Goal: Transaction & Acquisition: Purchase product/service

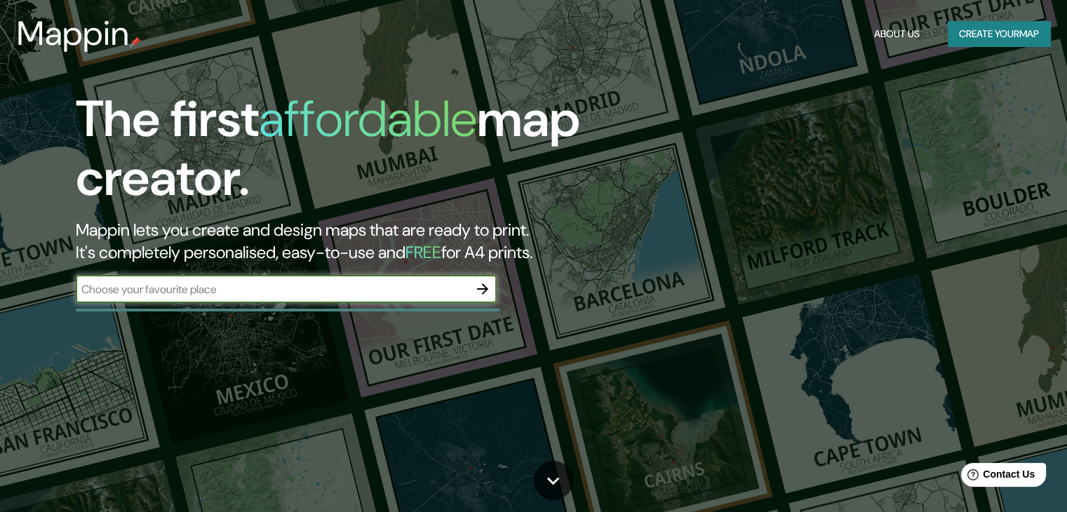
click at [999, 21] on button "Create your map" at bounding box center [999, 34] width 102 height 26
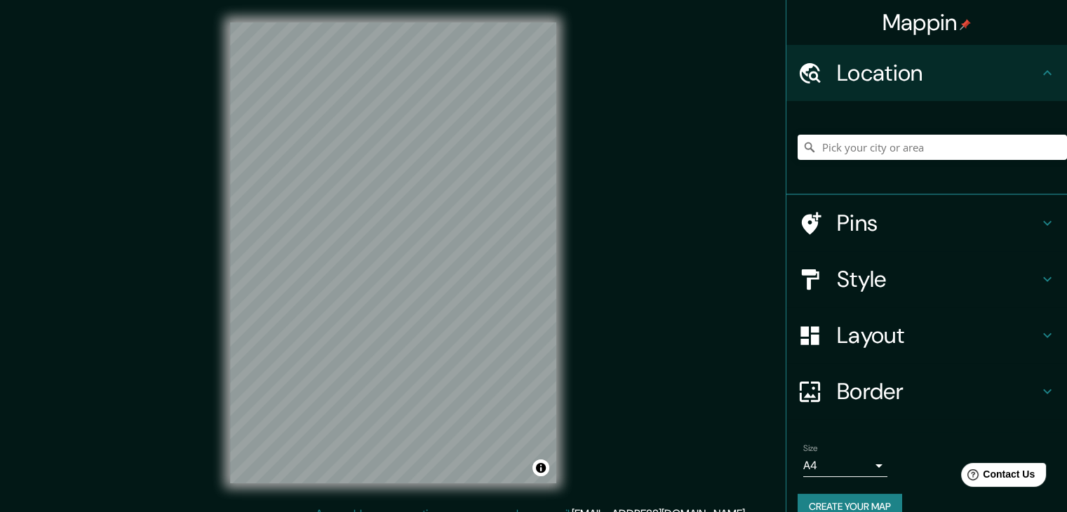
click at [913, 321] on h4 "Layout" at bounding box center [938, 335] width 202 height 28
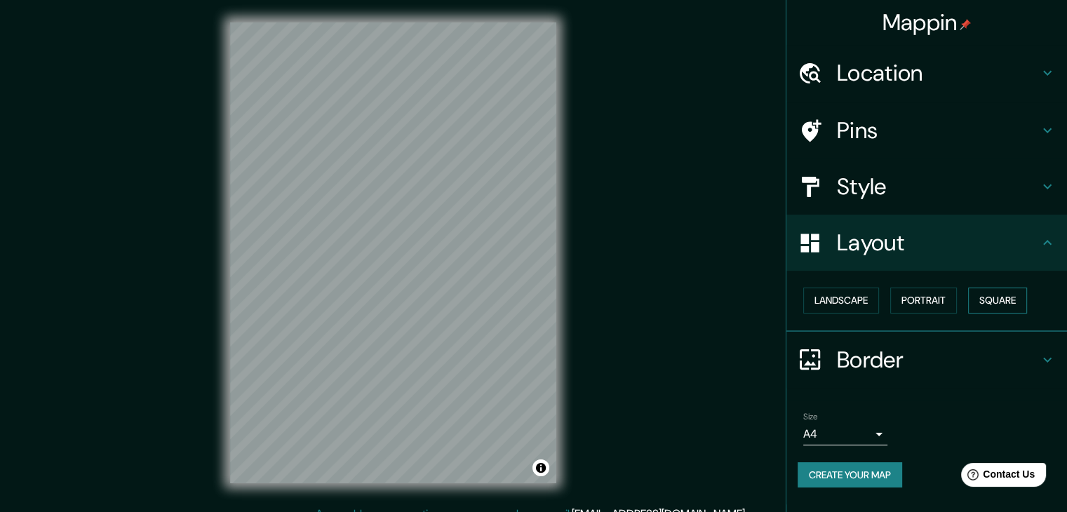
click at [999, 297] on button "Square" at bounding box center [997, 301] width 59 height 26
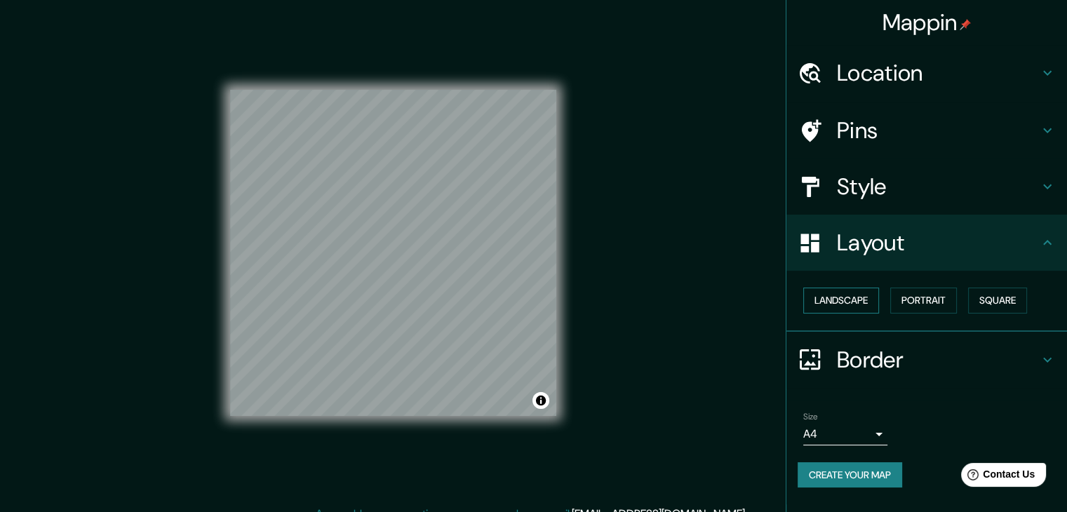
click at [860, 302] on button "Landscape" at bounding box center [841, 301] width 76 height 26
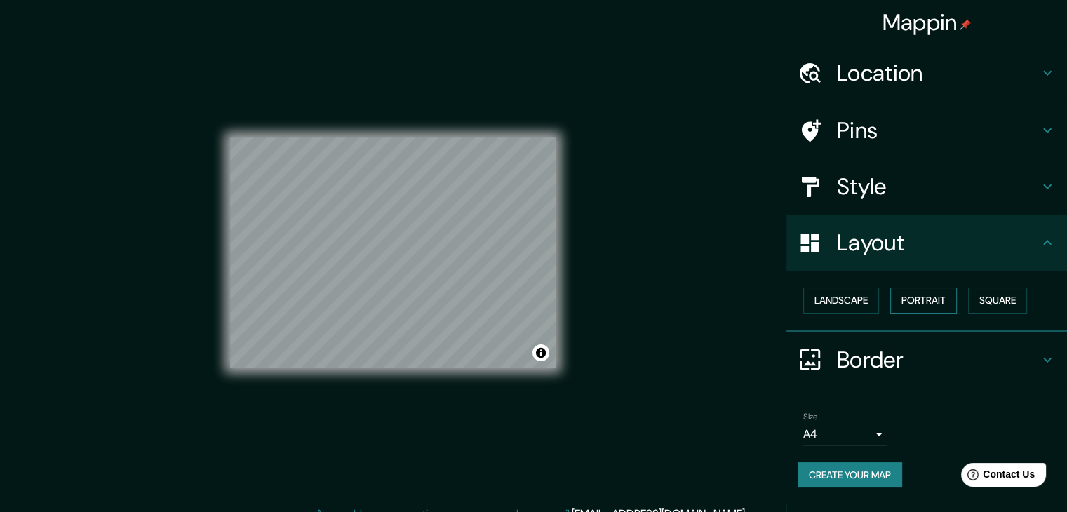
click at [948, 295] on button "Portrait" at bounding box center [923, 301] width 67 height 26
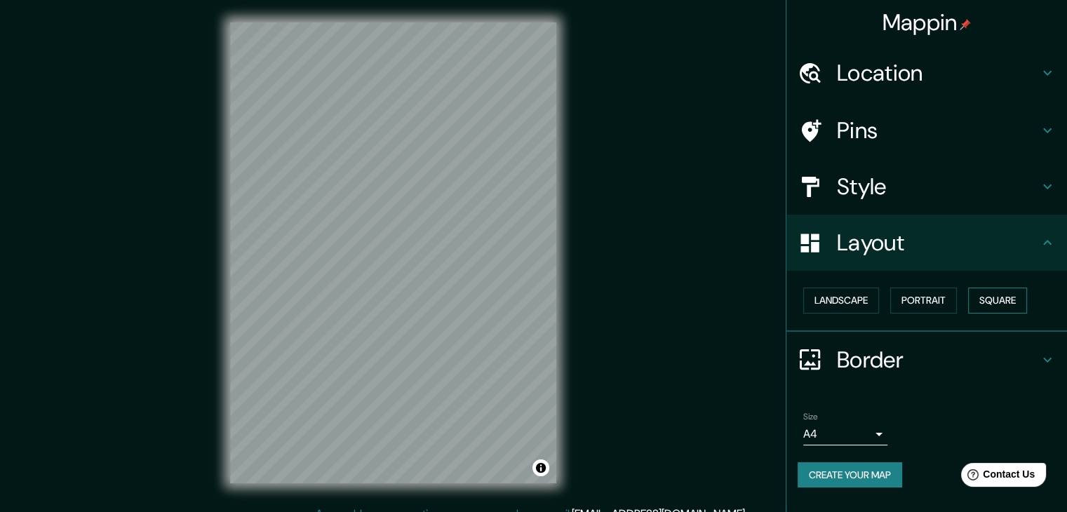
click at [984, 297] on button "Square" at bounding box center [997, 301] width 59 height 26
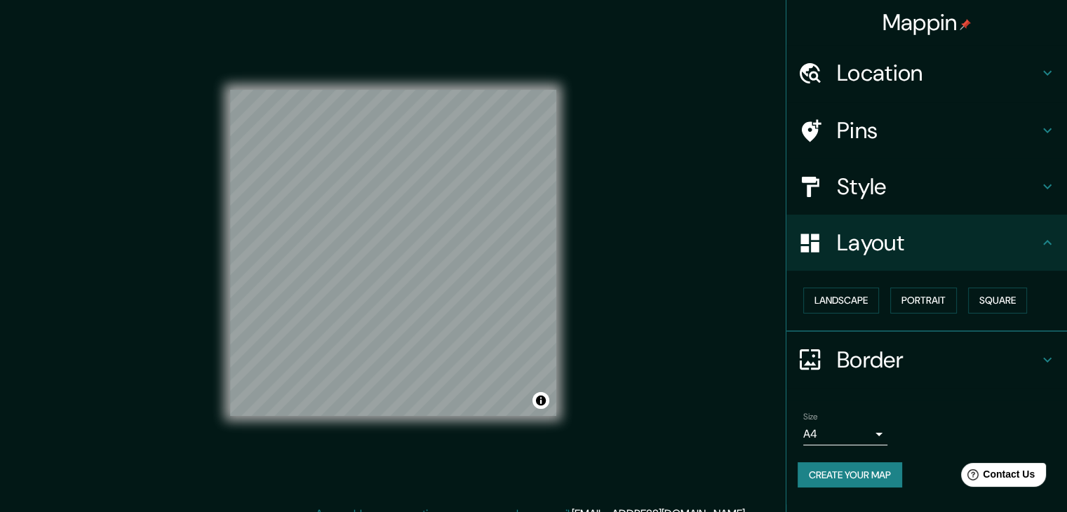
click at [965, 125] on h4 "Pins" at bounding box center [938, 130] width 202 height 28
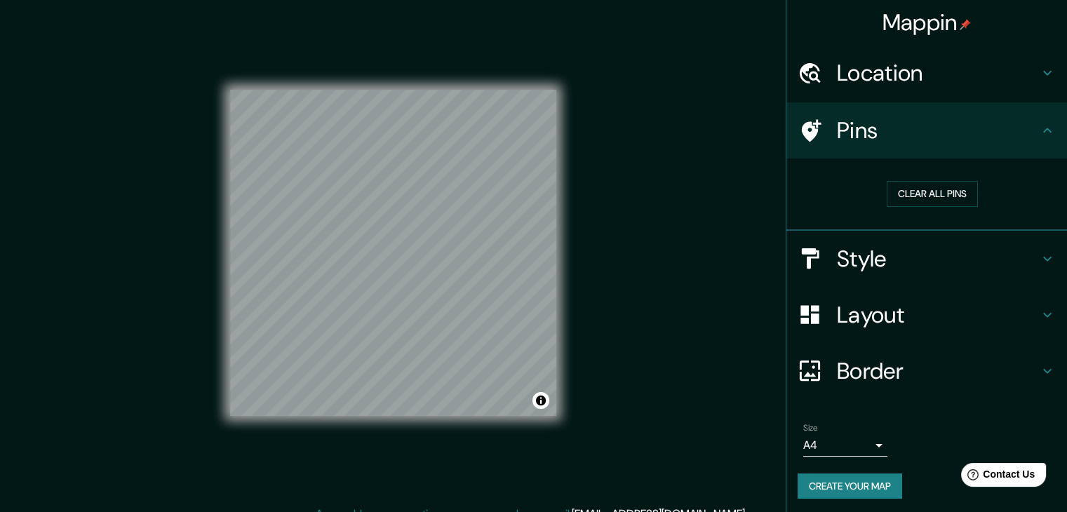
click at [904, 261] on h4 "Style" at bounding box center [938, 259] width 202 height 28
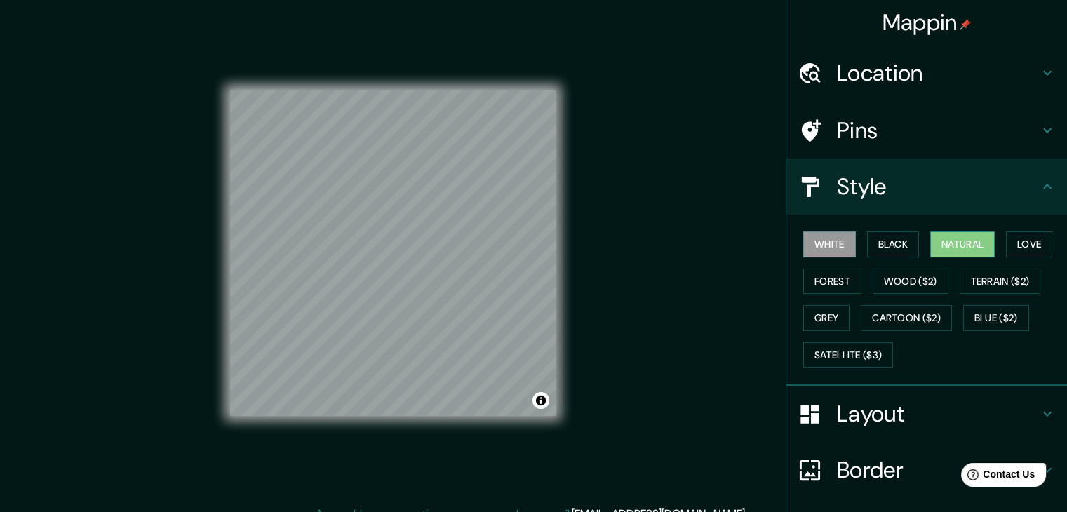
click at [968, 245] on button "Natural" at bounding box center [962, 245] width 65 height 26
click at [559, 358] on div "© Mapbox © OpenStreetMap Improve this map" at bounding box center [393, 253] width 371 height 506
click at [587, 284] on div "Mappin Location Pins Style White Black Natural Love Forest Wood ($2) Terrain ($…" at bounding box center [533, 264] width 1067 height 528
click at [496, 447] on div "© Mapbox © OpenStreetMap Improve this map" at bounding box center [393, 252] width 326 height 461
click at [565, 317] on div "© Mapbox © OpenStreetMap Improve this map" at bounding box center [393, 253] width 371 height 506
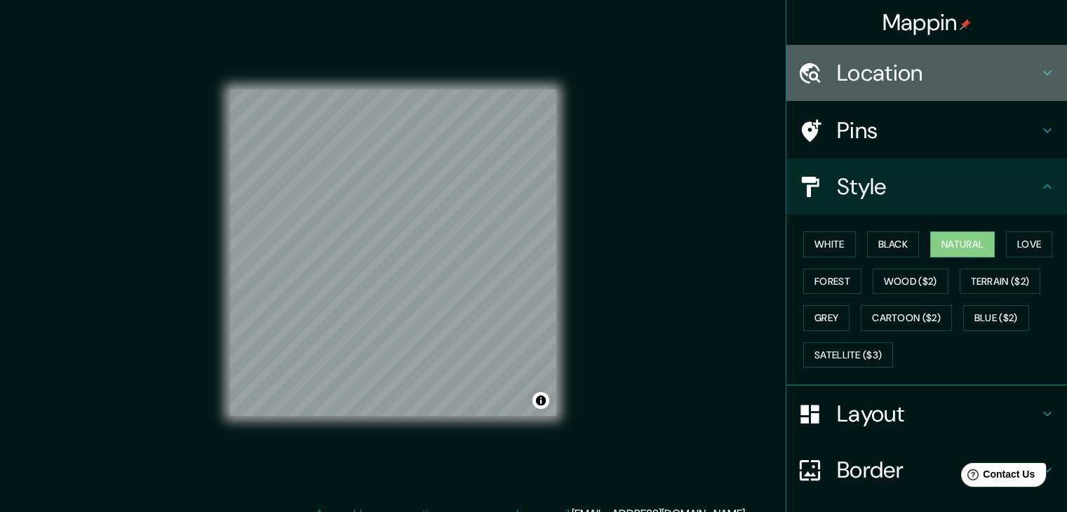
click at [911, 69] on h4 "Location" at bounding box center [938, 73] width 202 height 28
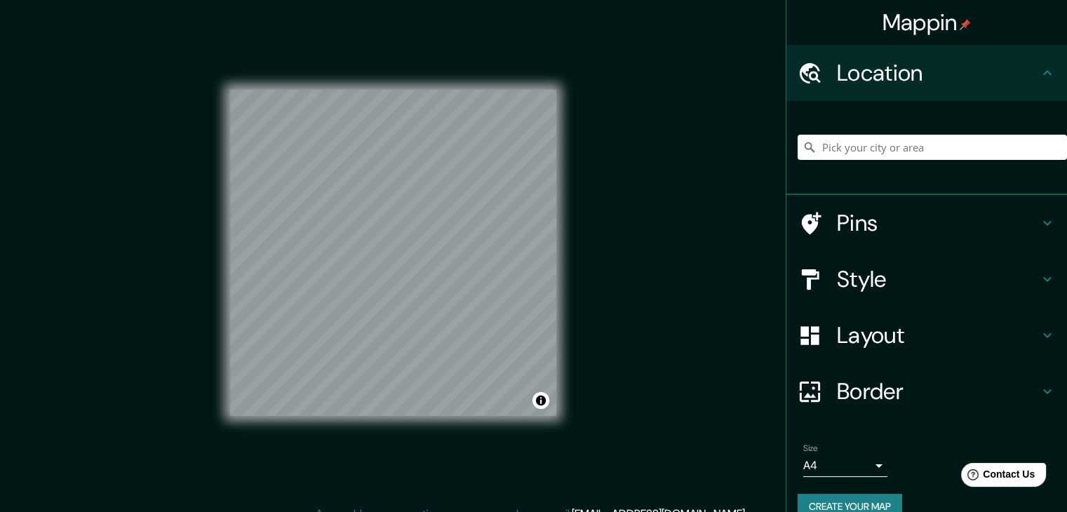
click at [878, 130] on div at bounding box center [932, 147] width 269 height 70
click at [892, 142] on input "Pick your city or area" at bounding box center [932, 147] width 269 height 25
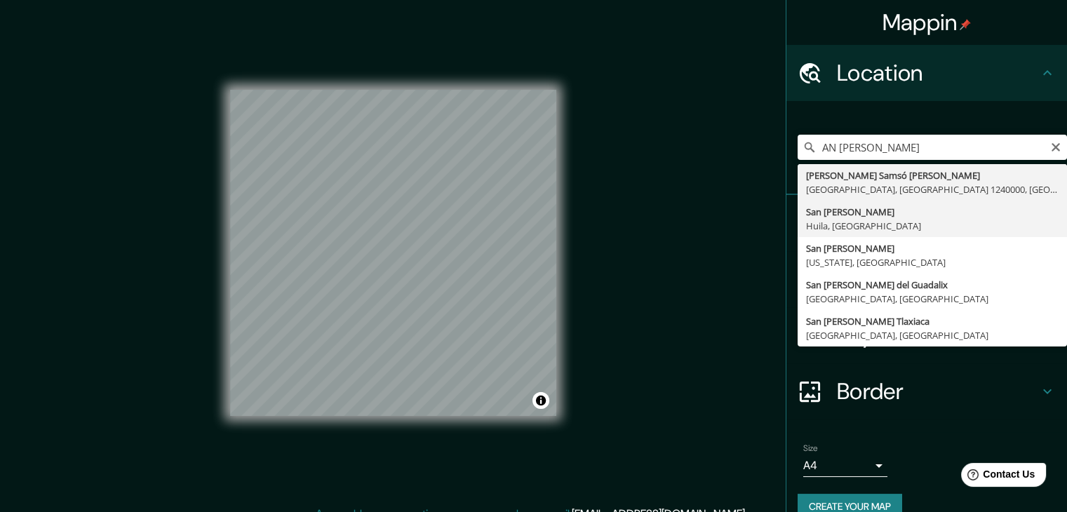
type input "San Agustín, [GEOGRAPHIC_DATA], [GEOGRAPHIC_DATA]"
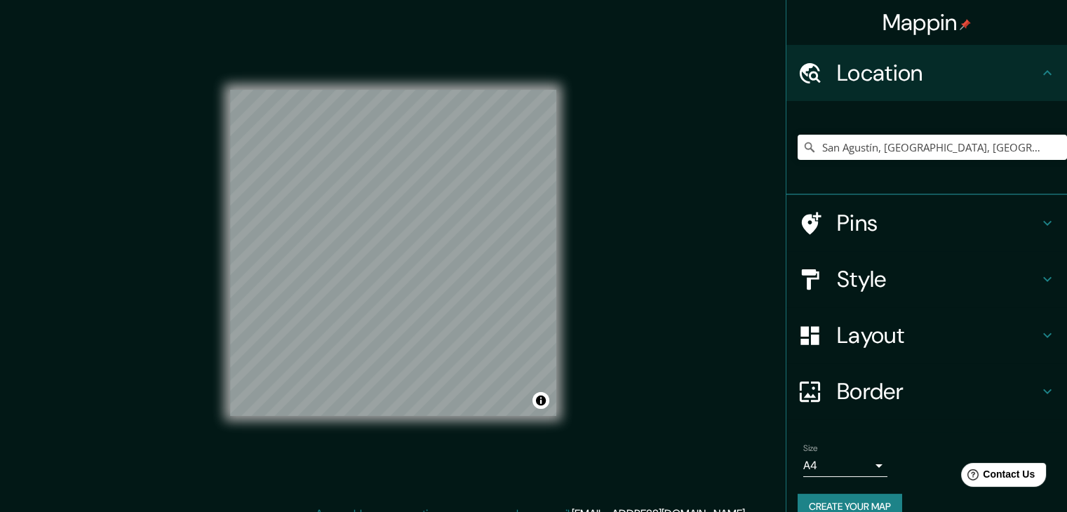
click at [873, 211] on h4 "Pins" at bounding box center [938, 223] width 202 height 28
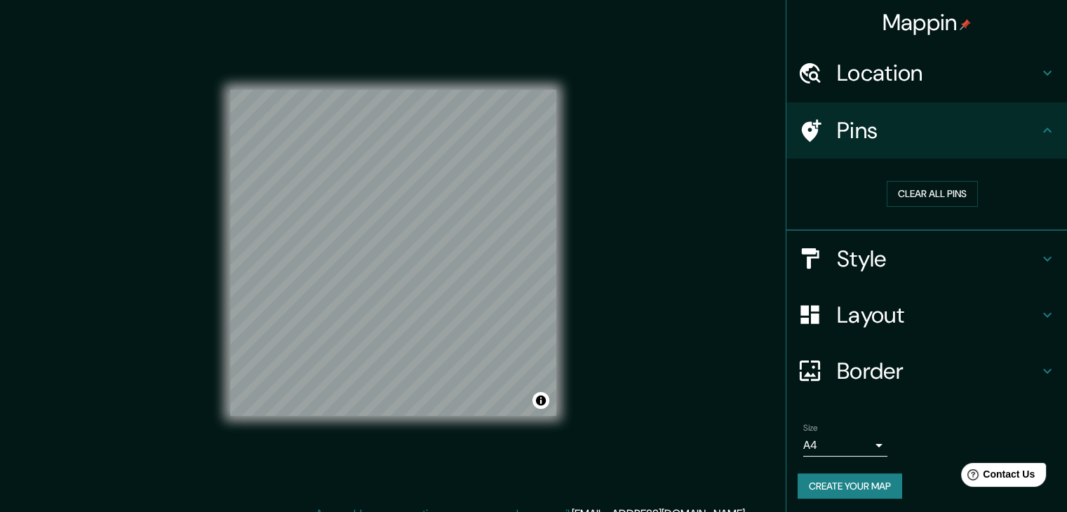
click at [888, 254] on h4 "Style" at bounding box center [938, 259] width 202 height 28
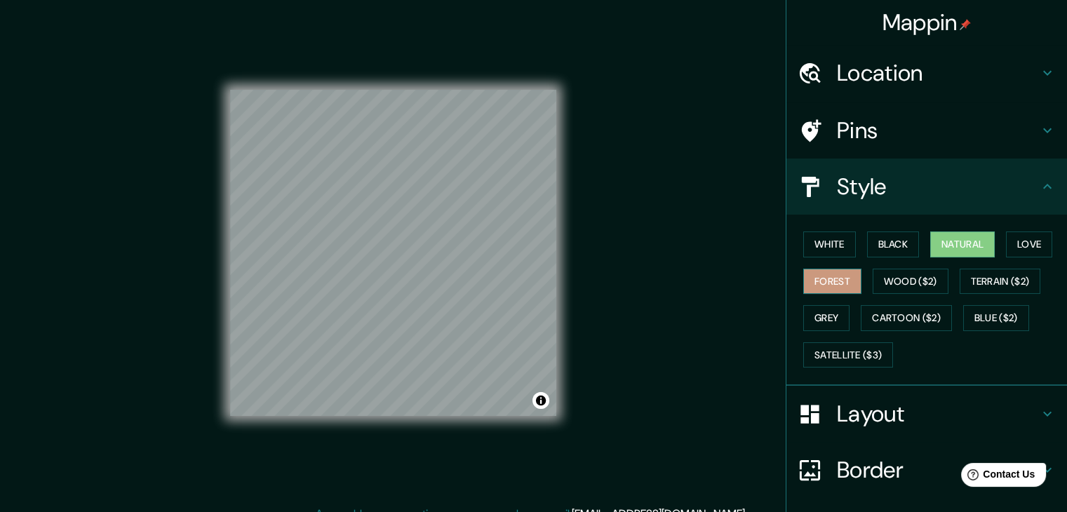
click at [823, 276] on button "Forest" at bounding box center [832, 282] width 58 height 26
click at [885, 239] on button "Black" at bounding box center [893, 245] width 53 height 26
click at [954, 242] on button "Natural" at bounding box center [962, 245] width 65 height 26
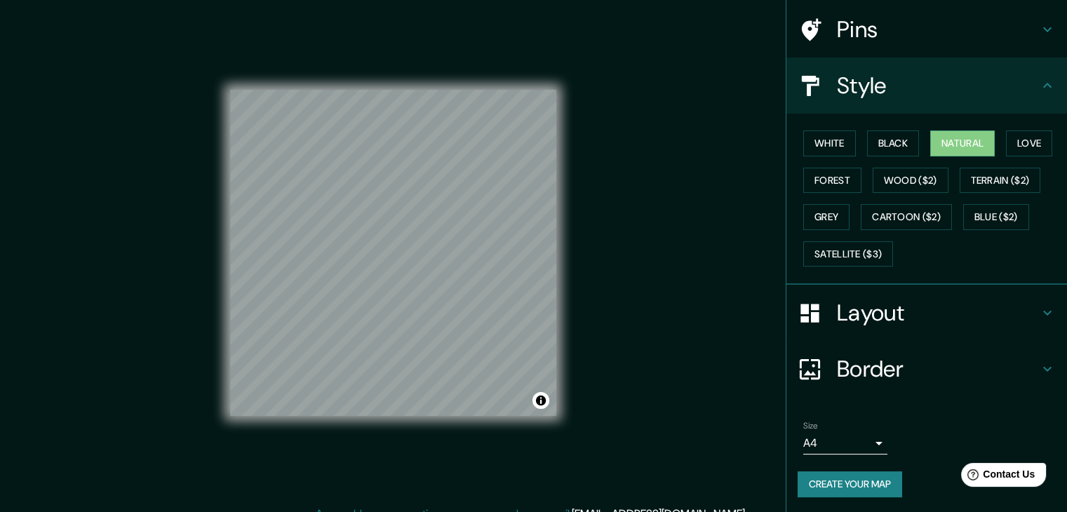
click at [864, 312] on h4 "Layout" at bounding box center [938, 313] width 202 height 28
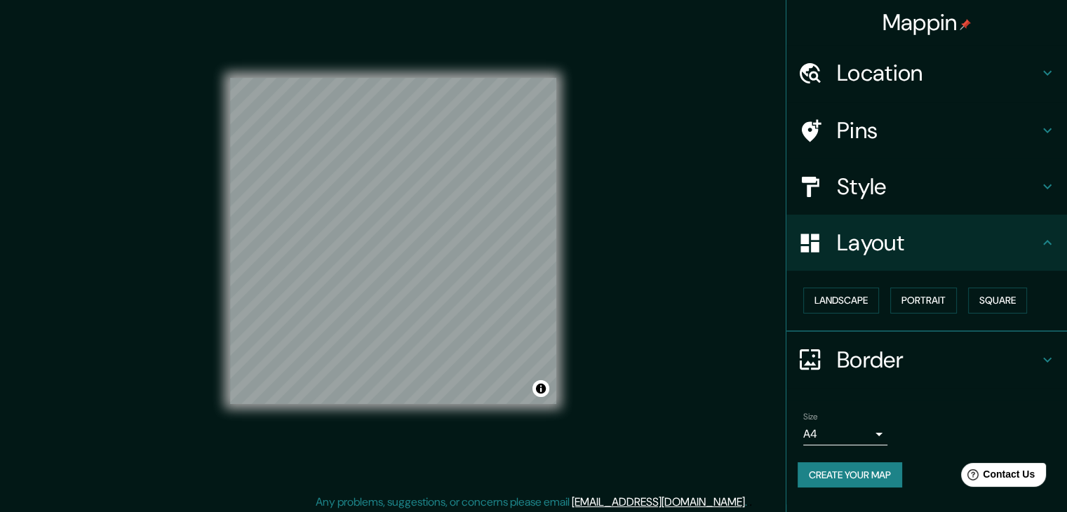
scroll to position [16, 0]
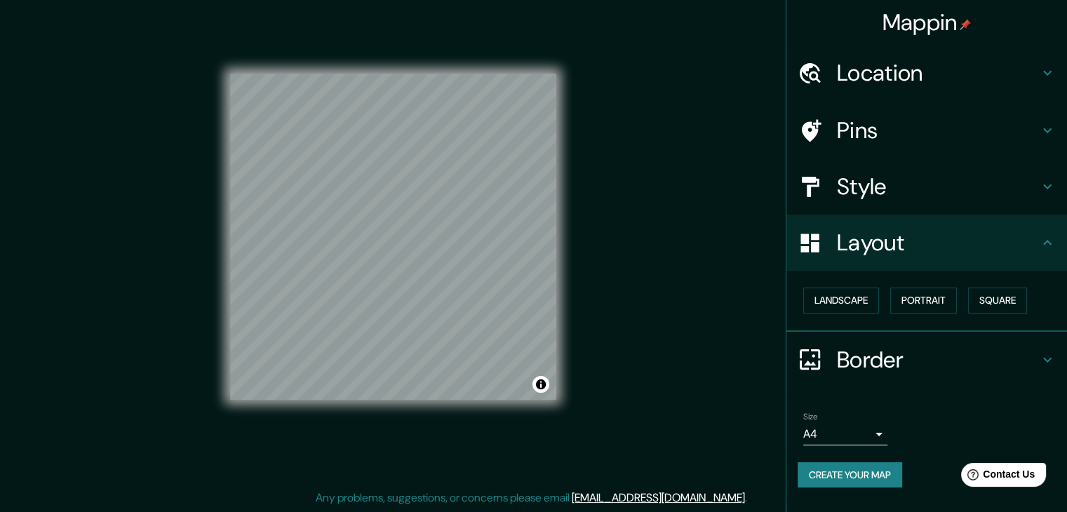
click at [892, 360] on h4 "Border" at bounding box center [938, 360] width 202 height 28
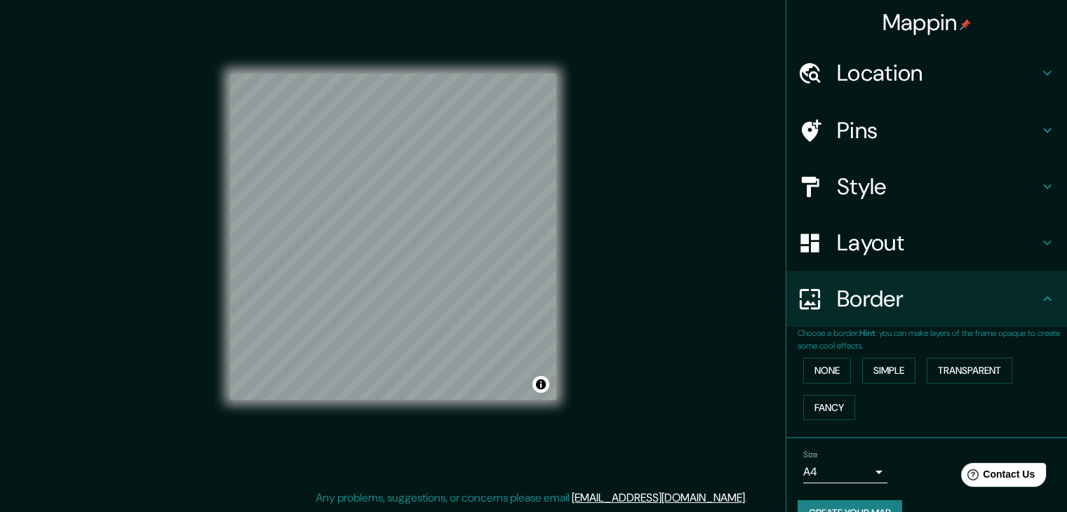
scroll to position [29, 0]
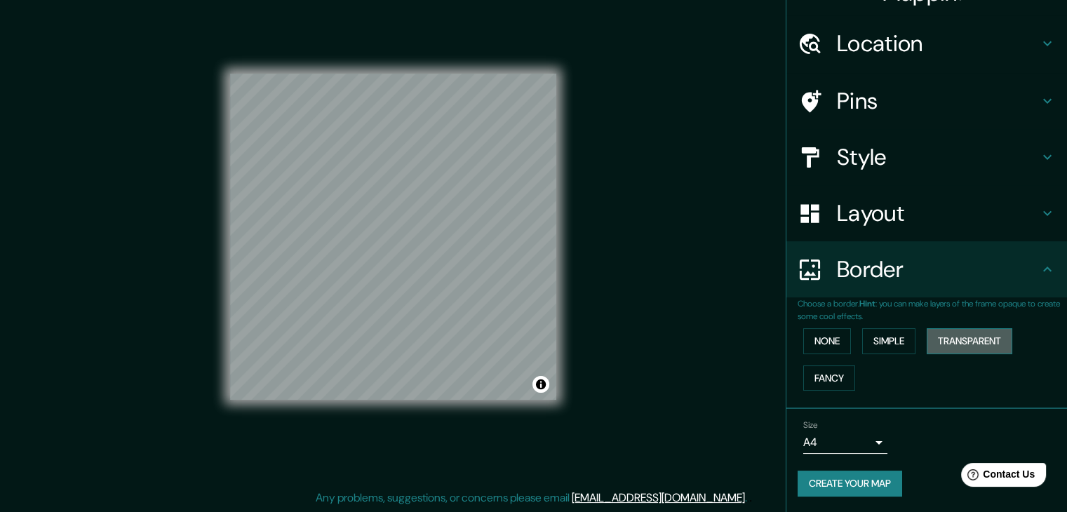
click at [936, 335] on button "Transparent" at bounding box center [970, 341] width 86 height 26
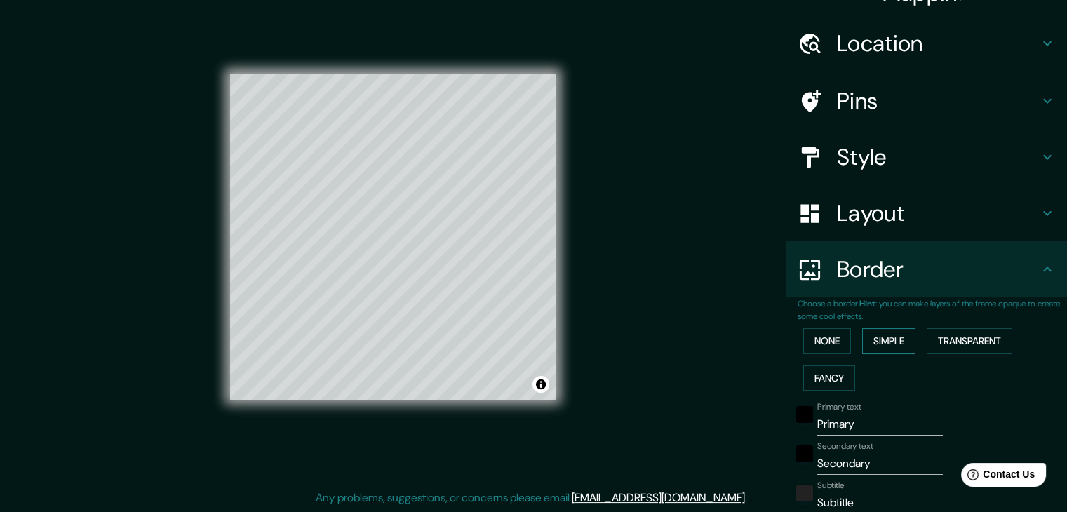
click at [895, 333] on button "Simple" at bounding box center [888, 341] width 53 height 26
click at [833, 340] on button "None" at bounding box center [827, 341] width 48 height 26
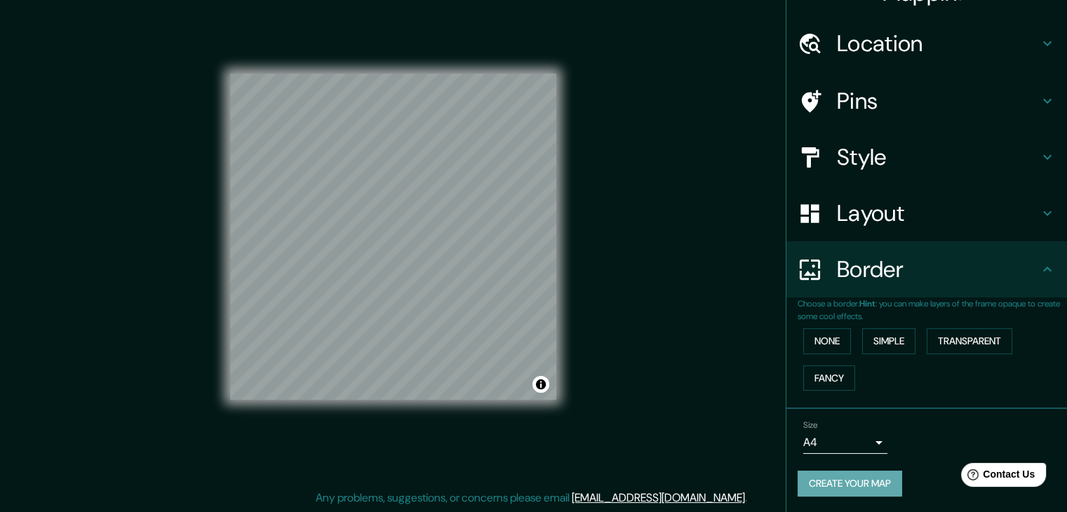
click at [873, 478] on button "Create your map" at bounding box center [850, 484] width 105 height 26
click at [864, 479] on button "Create your map" at bounding box center [850, 484] width 105 height 26
click at [824, 476] on div "Create your map" at bounding box center [927, 484] width 258 height 26
click at [824, 475] on div "Create your map" at bounding box center [927, 484] width 258 height 26
click at [135, 195] on div "Mappin Location [GEOGRAPHIC_DATA], [GEOGRAPHIC_DATA], [GEOGRAPHIC_DATA] Pins St…" at bounding box center [533, 248] width 1067 height 528
